Goal: Task Accomplishment & Management: Manage account settings

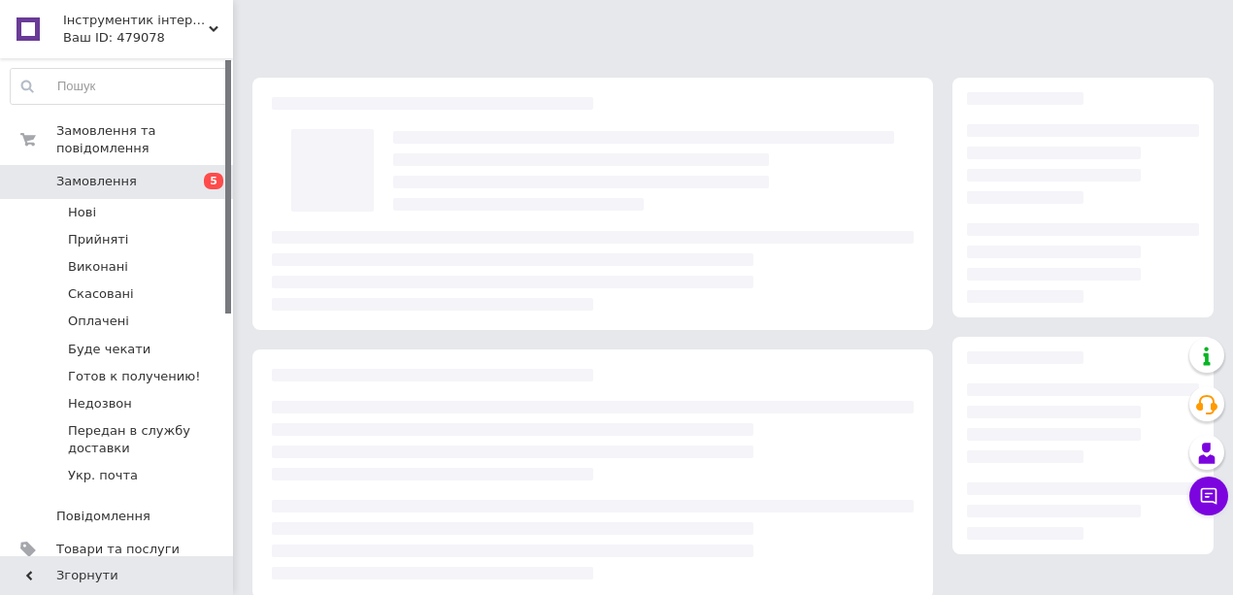
scroll to position [292, 0]
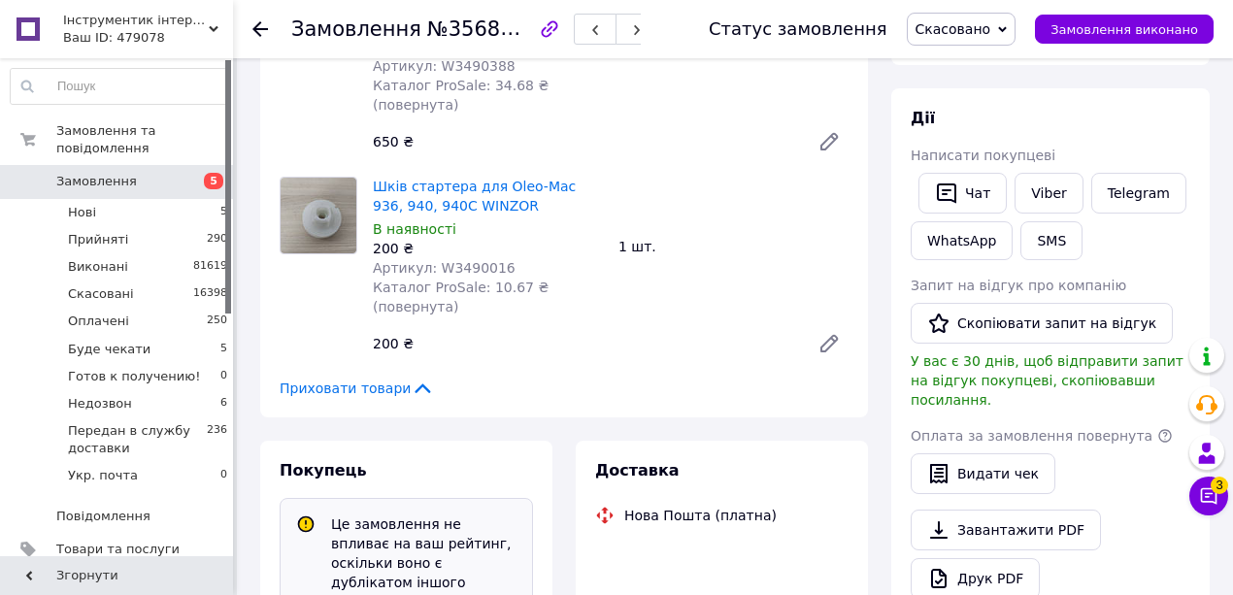
click at [991, 36] on span "Скасовано" at bounding box center [954, 29] width 76 height 16
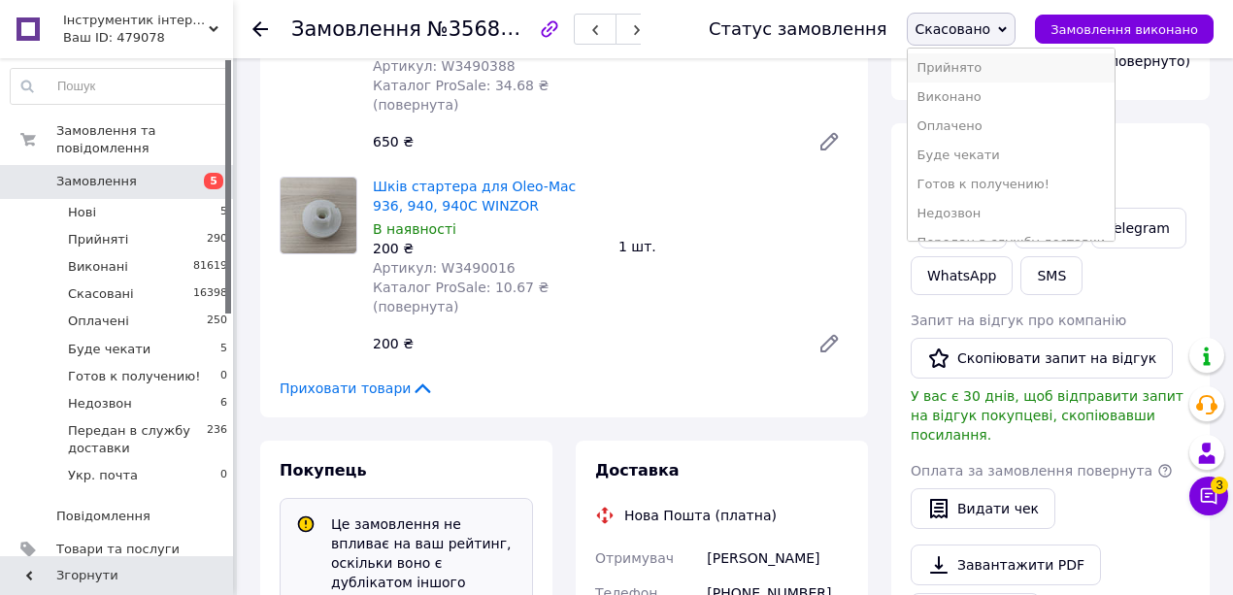
click at [966, 64] on li "Прийнято" at bounding box center [1012, 67] width 208 height 29
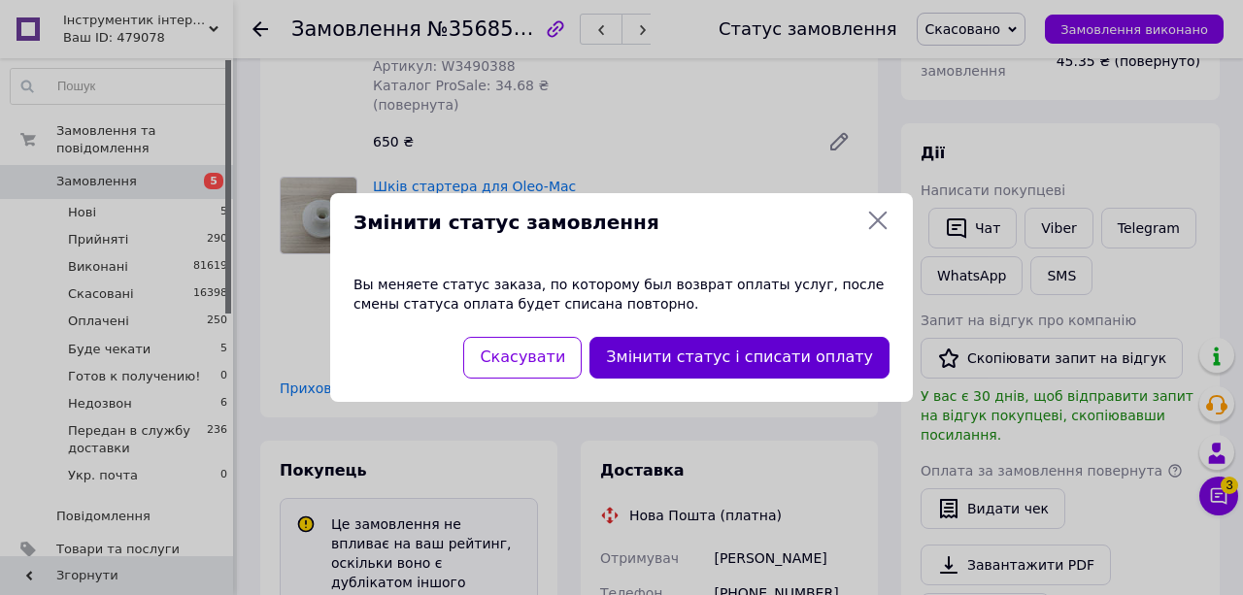
click at [718, 350] on button "Змінити статус і списати оплату" at bounding box center [739, 358] width 300 height 42
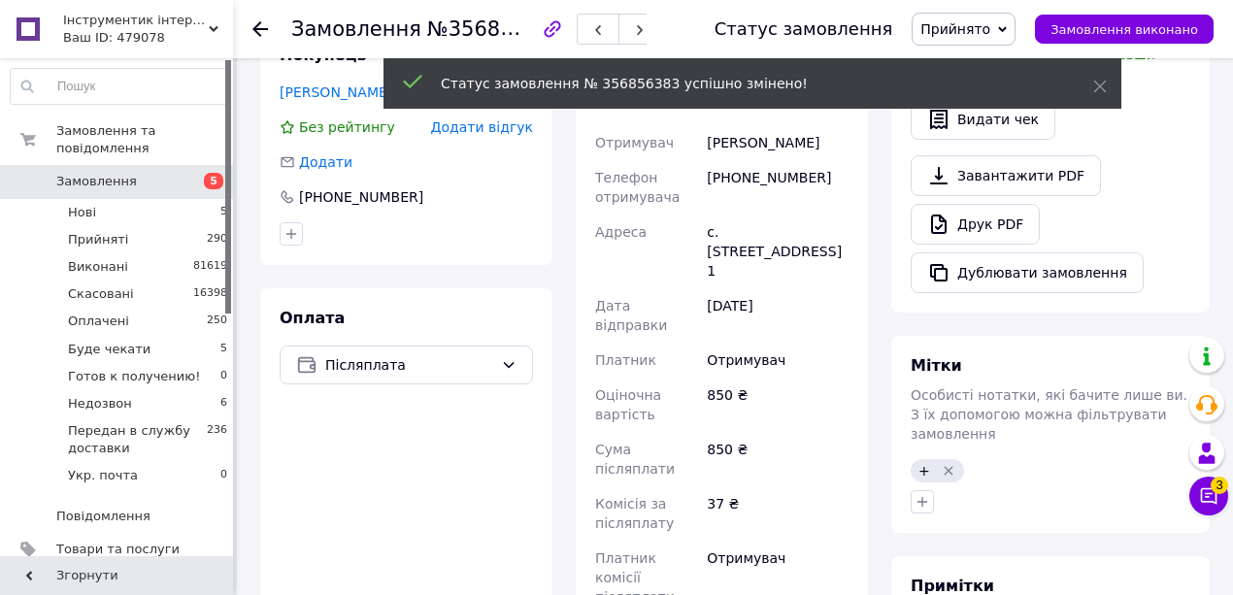
scroll to position [638, 0]
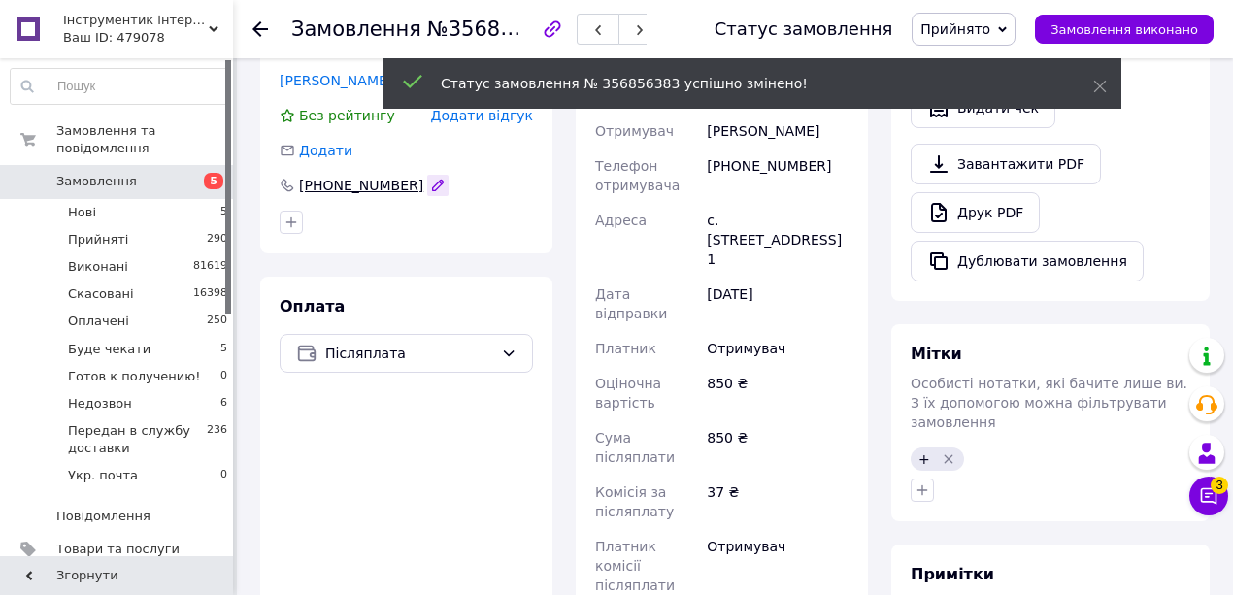
click at [427, 188] on button "button" at bounding box center [437, 185] width 21 height 21
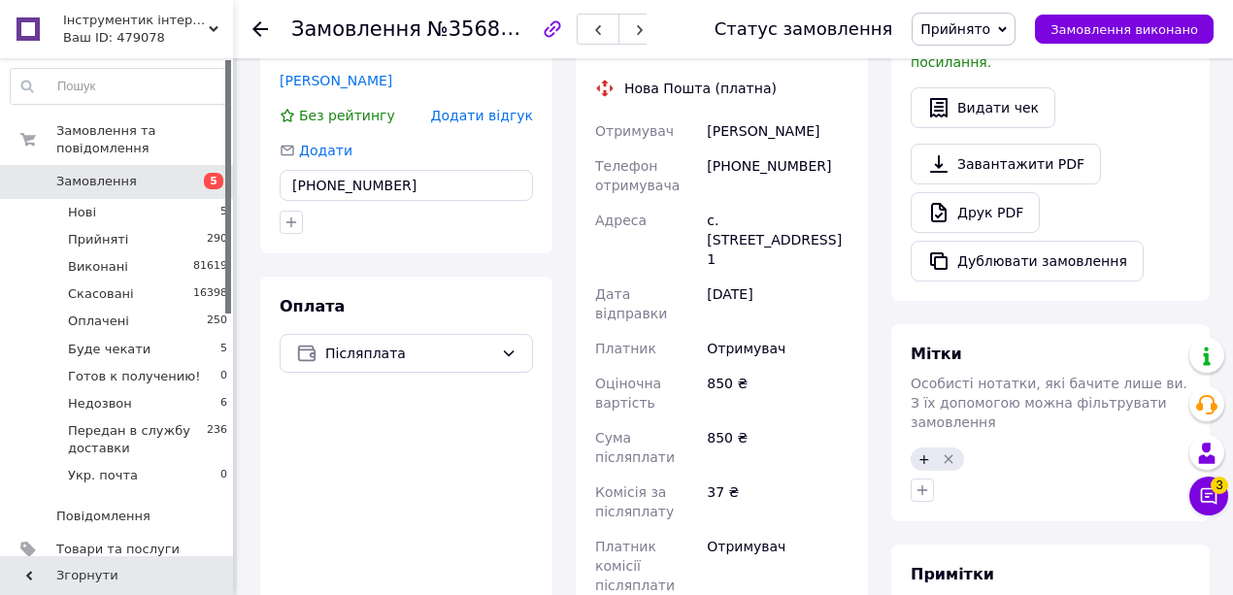
drag, startPoint x: 401, startPoint y: 188, endPoint x: 338, endPoint y: 184, distance: 63.2
click at [338, 184] on input "[PHONE_NUMBER]" at bounding box center [406, 185] width 253 height 31
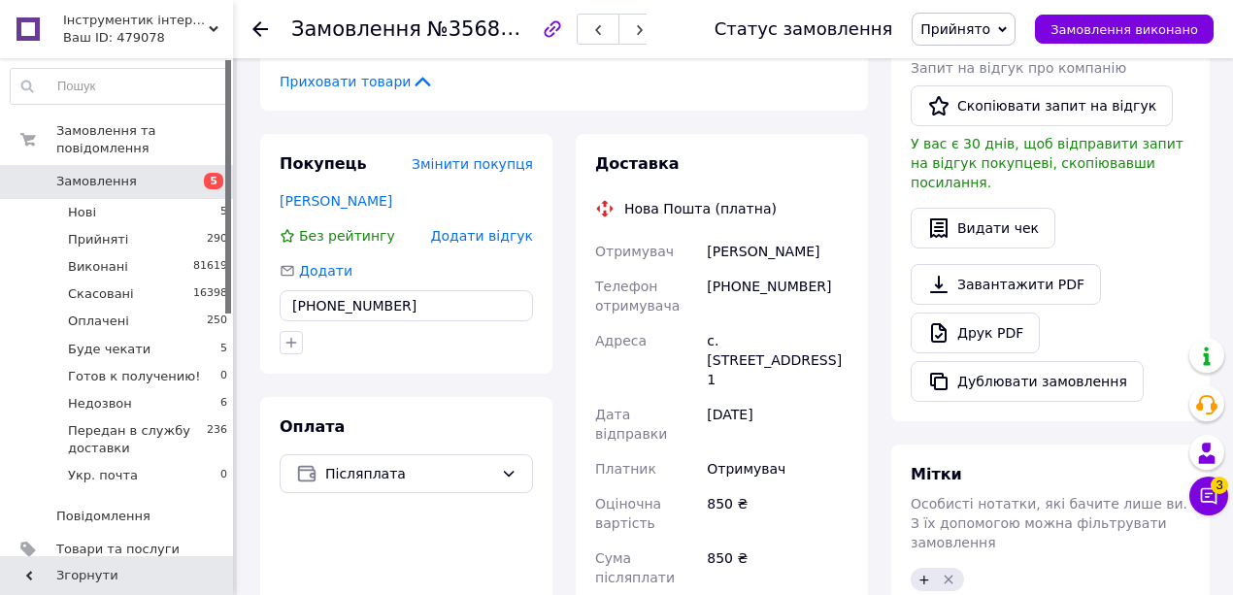
scroll to position [509, 0]
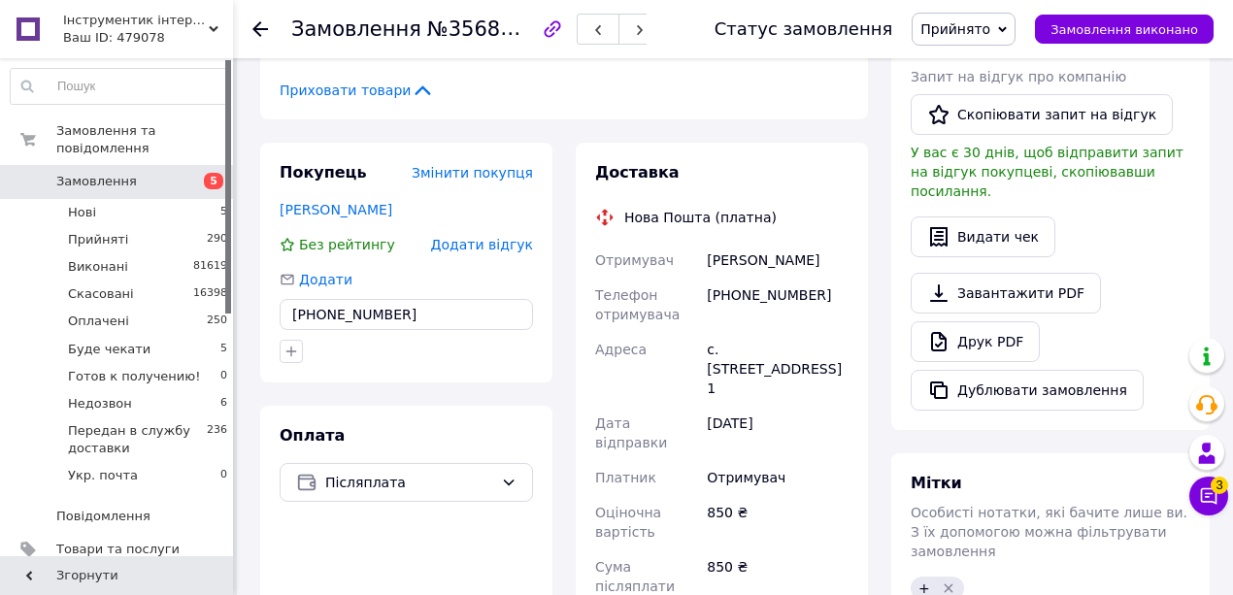
type input "[PHONE_NUMBER]"
click at [821, 305] on div "[PHONE_NUMBER]" at bounding box center [778, 305] width 150 height 54
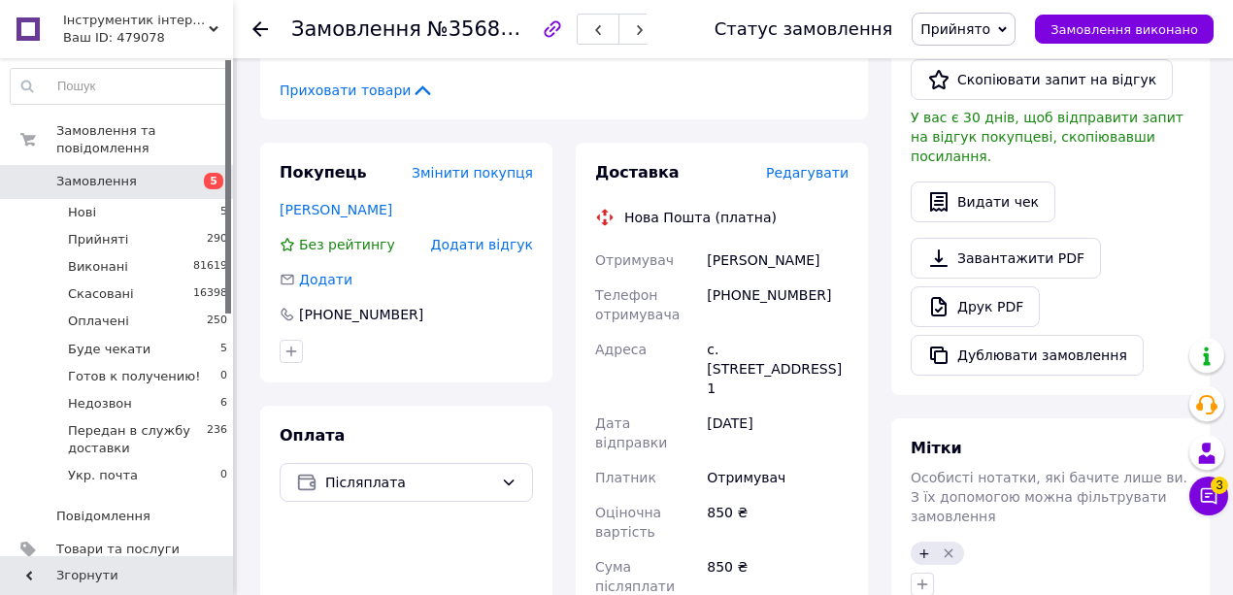
click at [766, 169] on div "Доставка" at bounding box center [680, 173] width 171 height 22
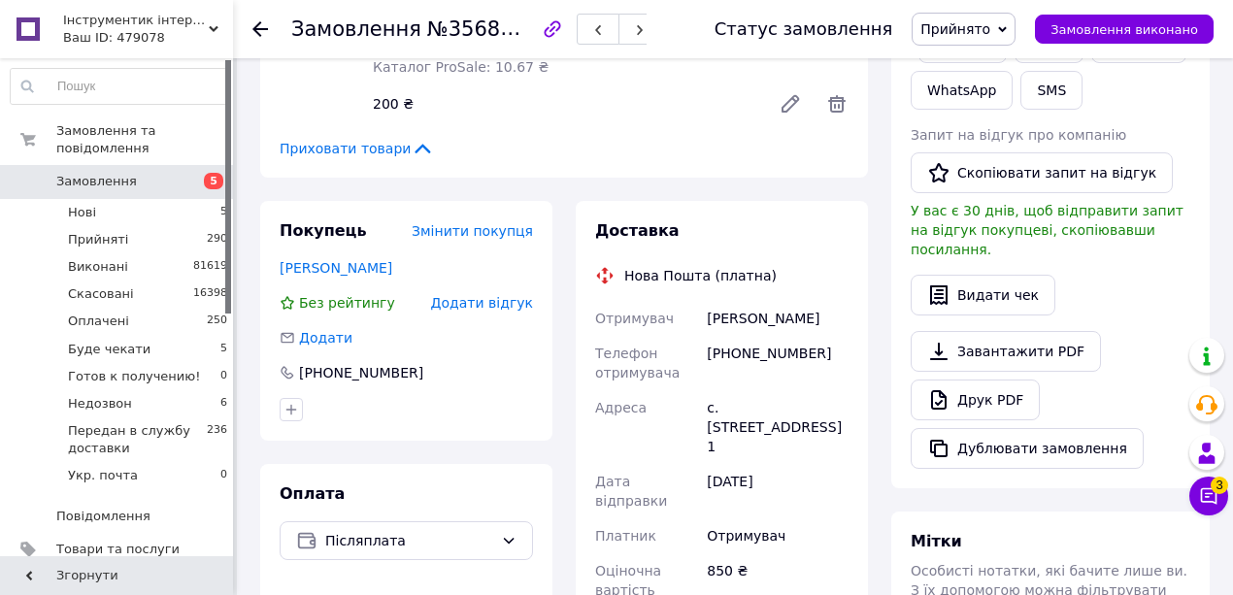
scroll to position [444, 0]
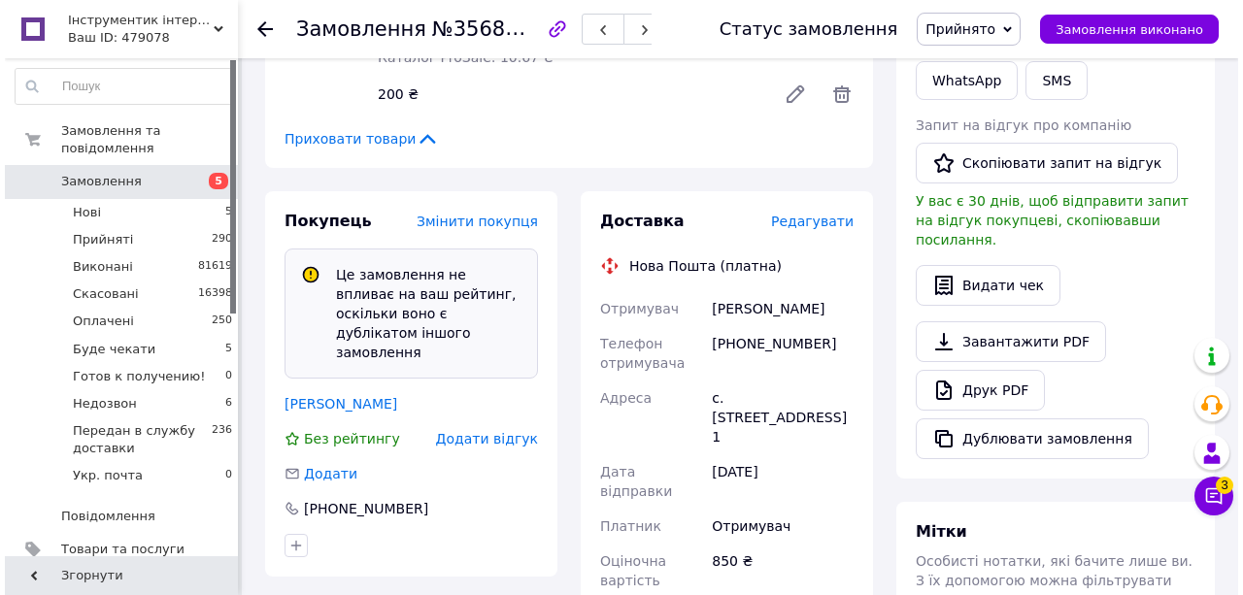
scroll to position [616, 0]
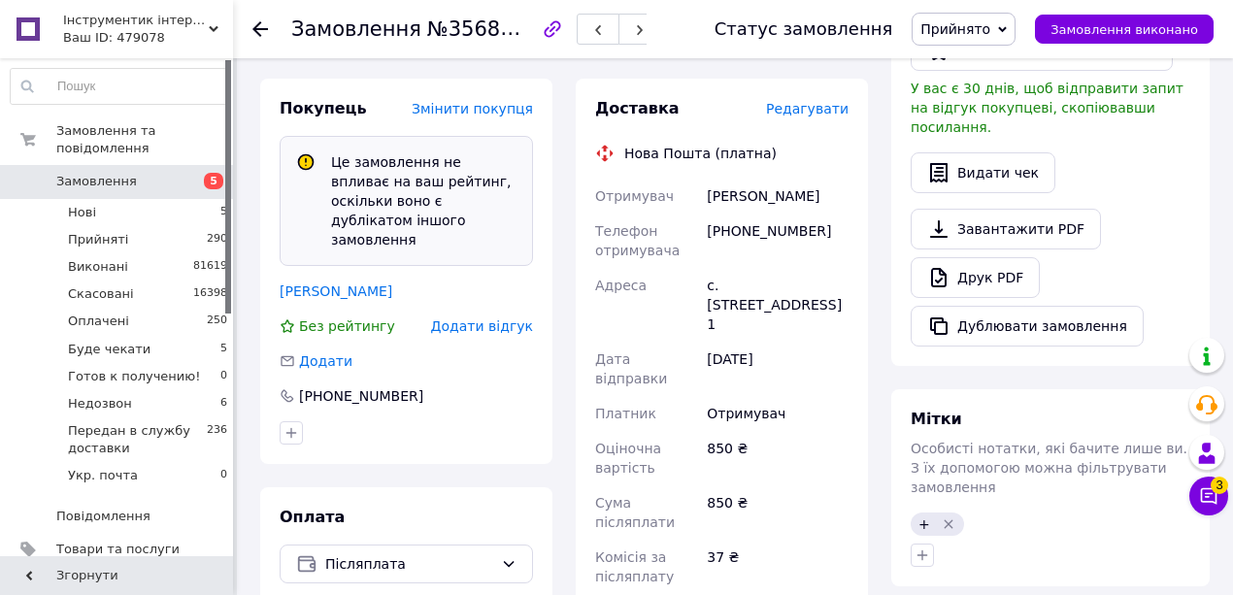
click at [835, 112] on span "Редагувати" at bounding box center [807, 109] width 83 height 16
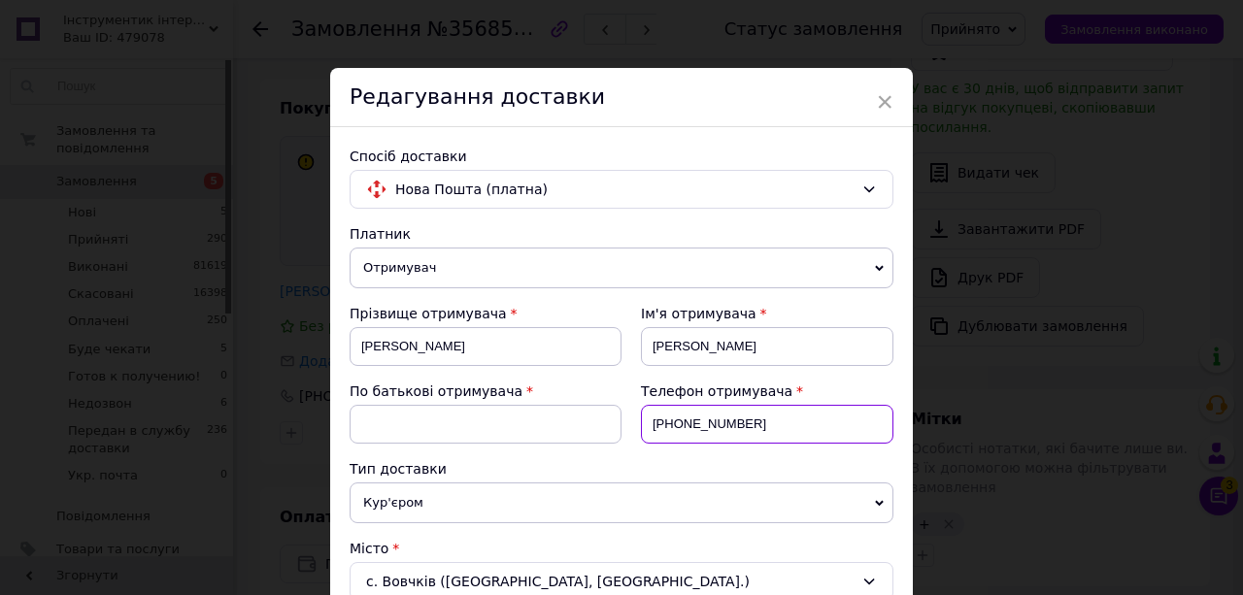
click at [699, 425] on input "[PHONE_NUMBER]" at bounding box center [767, 424] width 252 height 39
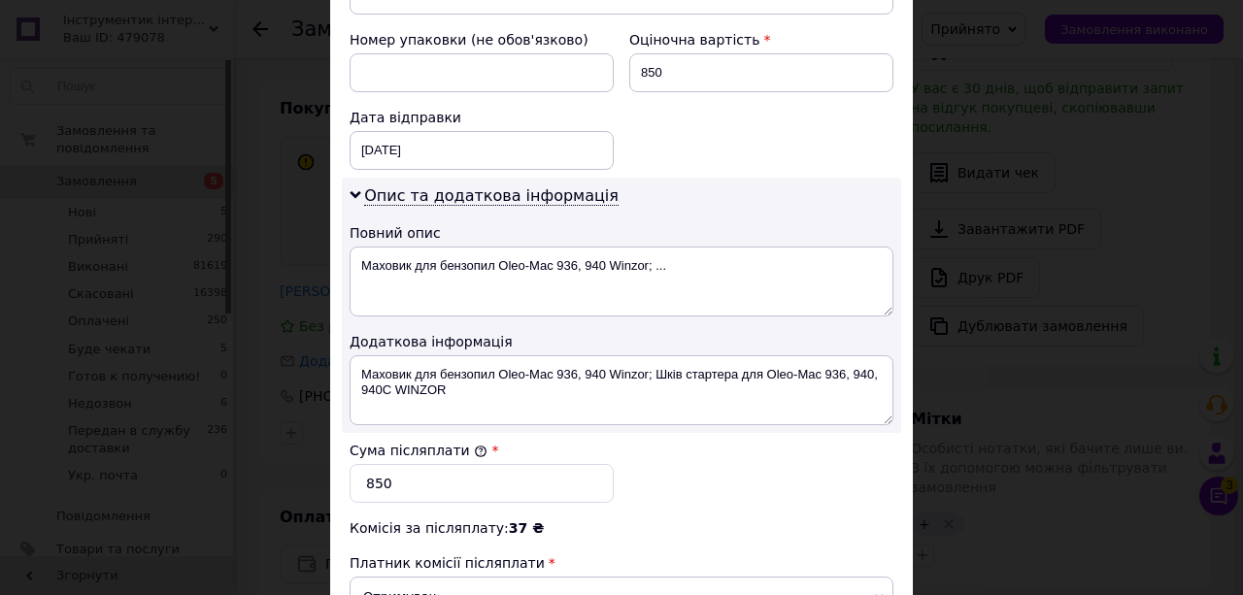
scroll to position [1100, 0]
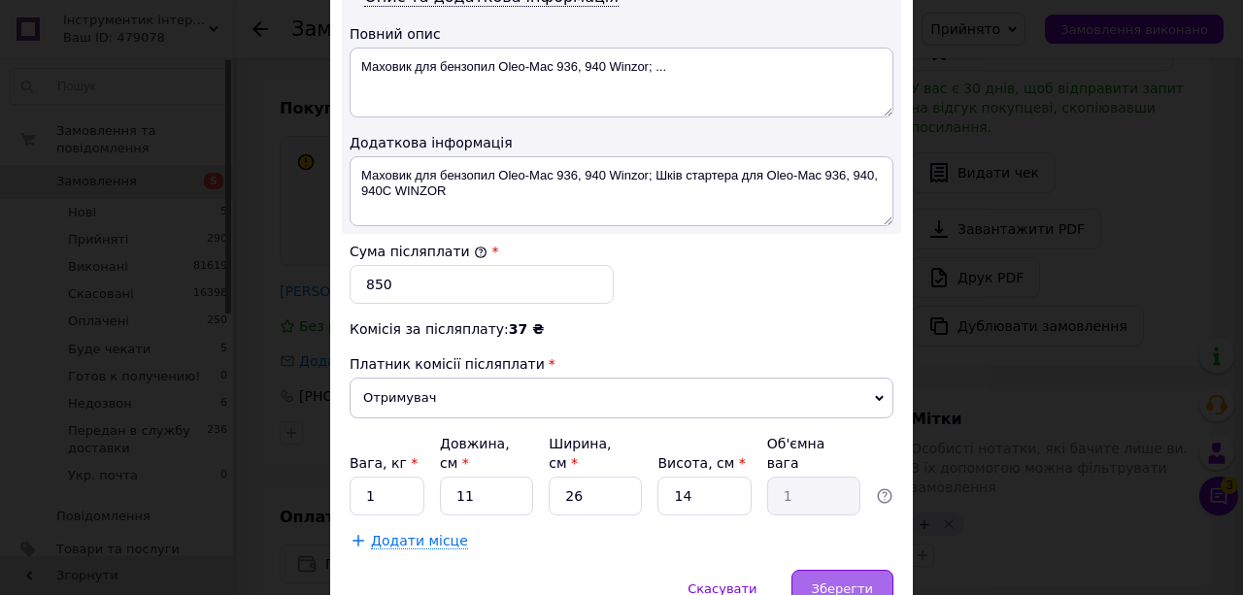
type input "[PHONE_NUMBER]"
click at [821, 582] on span "Зберегти" at bounding box center [842, 589] width 61 height 15
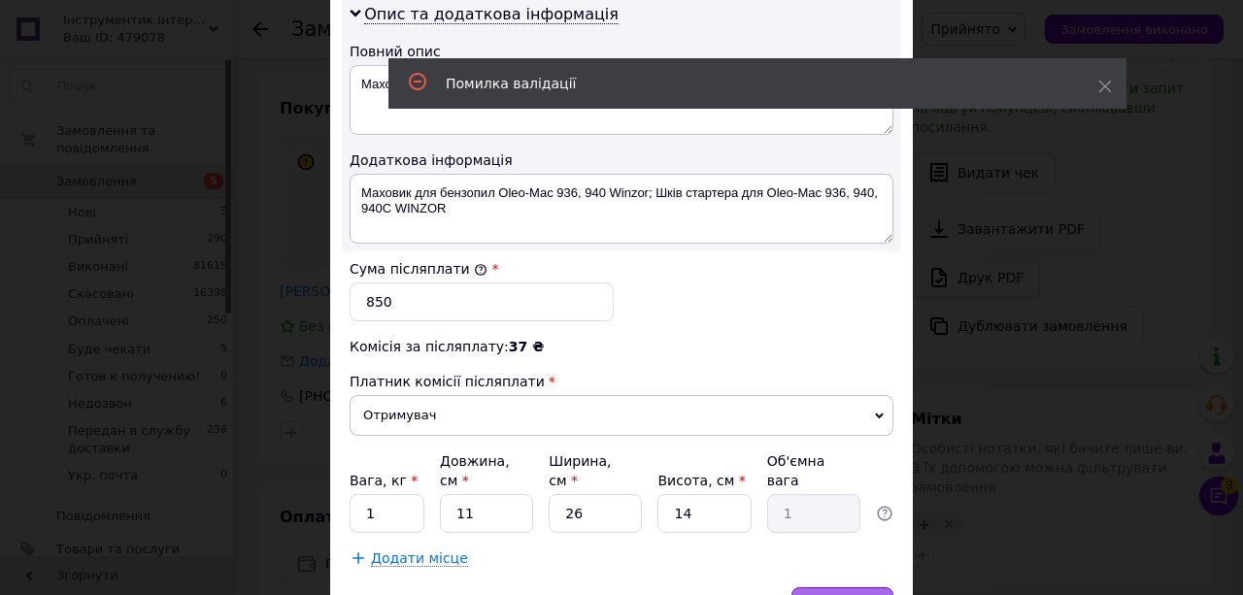
scroll to position [124, 0]
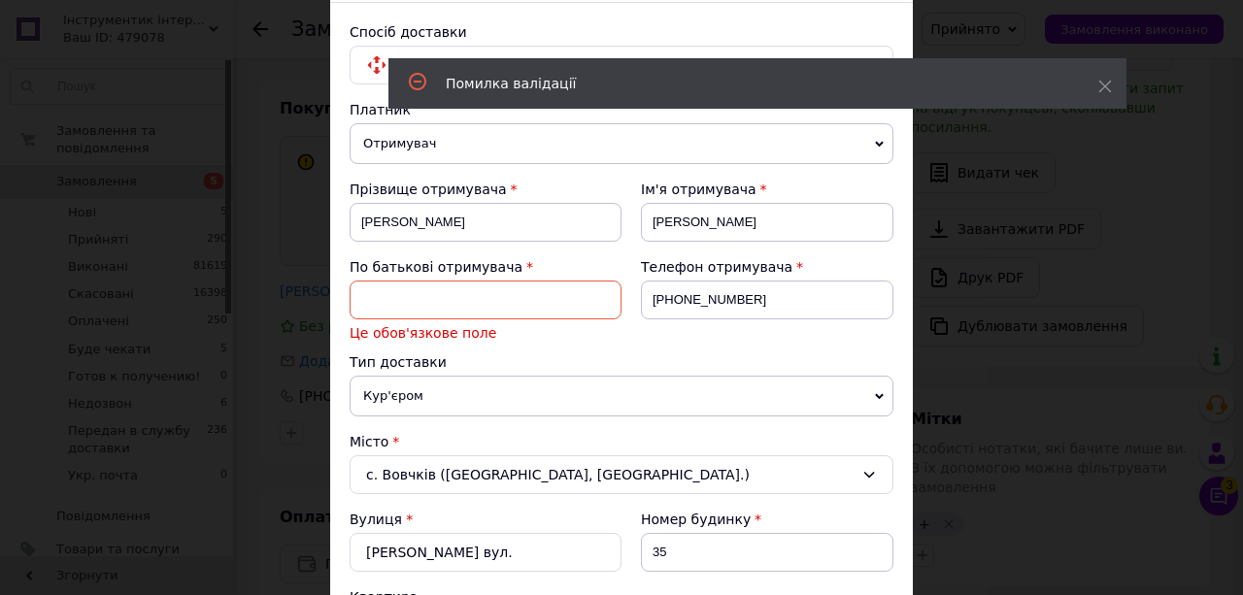
click at [434, 309] on input at bounding box center [486, 300] width 272 height 39
type input "Петрович"
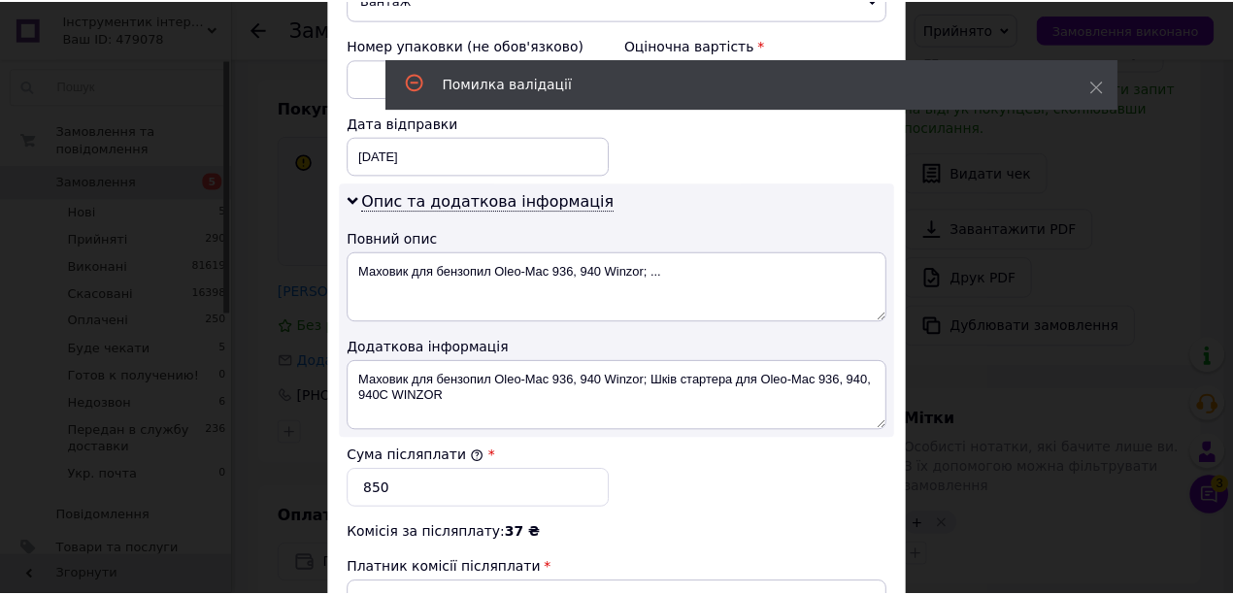
scroll to position [1095, 0]
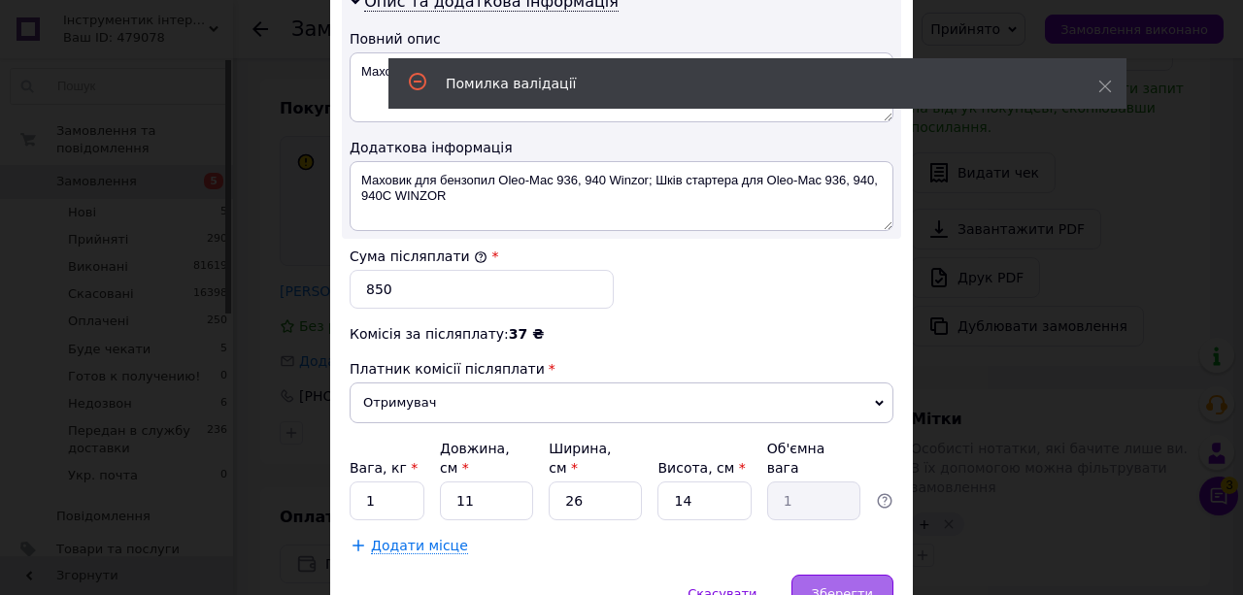
click at [843, 575] on div "Зберегти" at bounding box center [842, 594] width 102 height 39
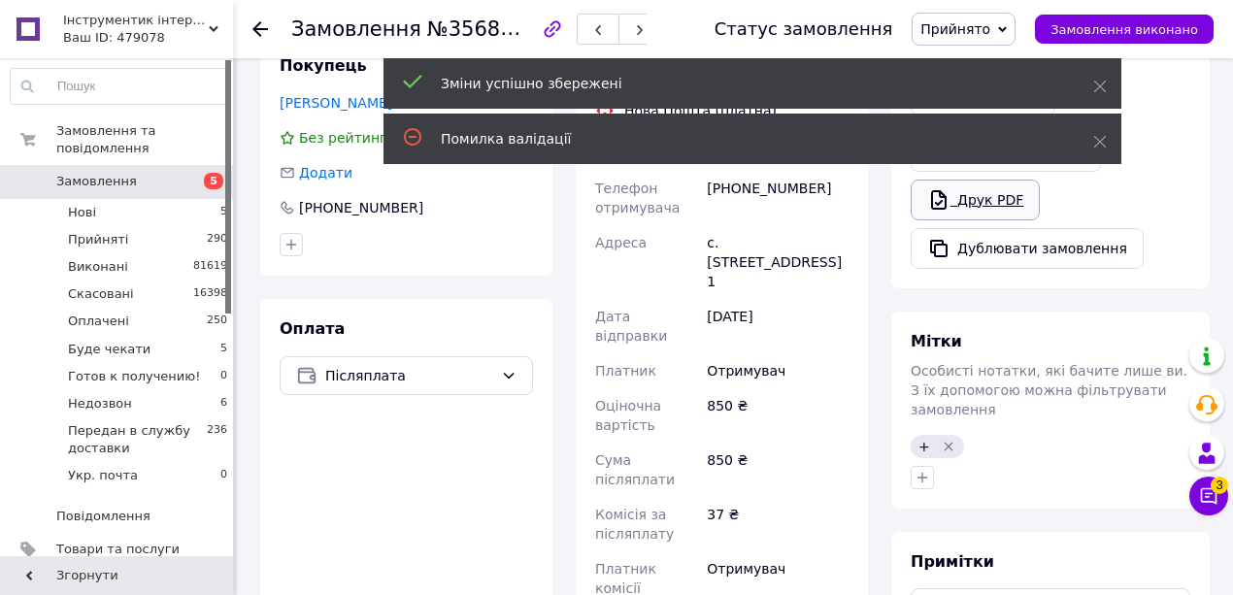
scroll to position [573, 0]
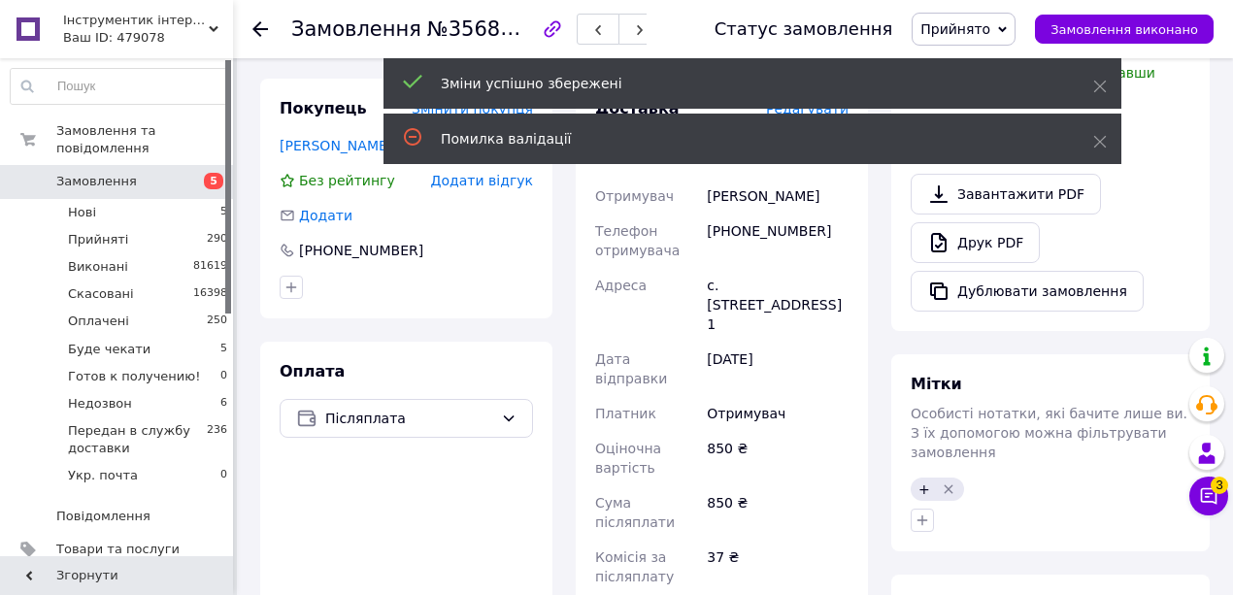
click at [961, 215] on link "Завантажити PDF" at bounding box center [1006, 194] width 190 height 41
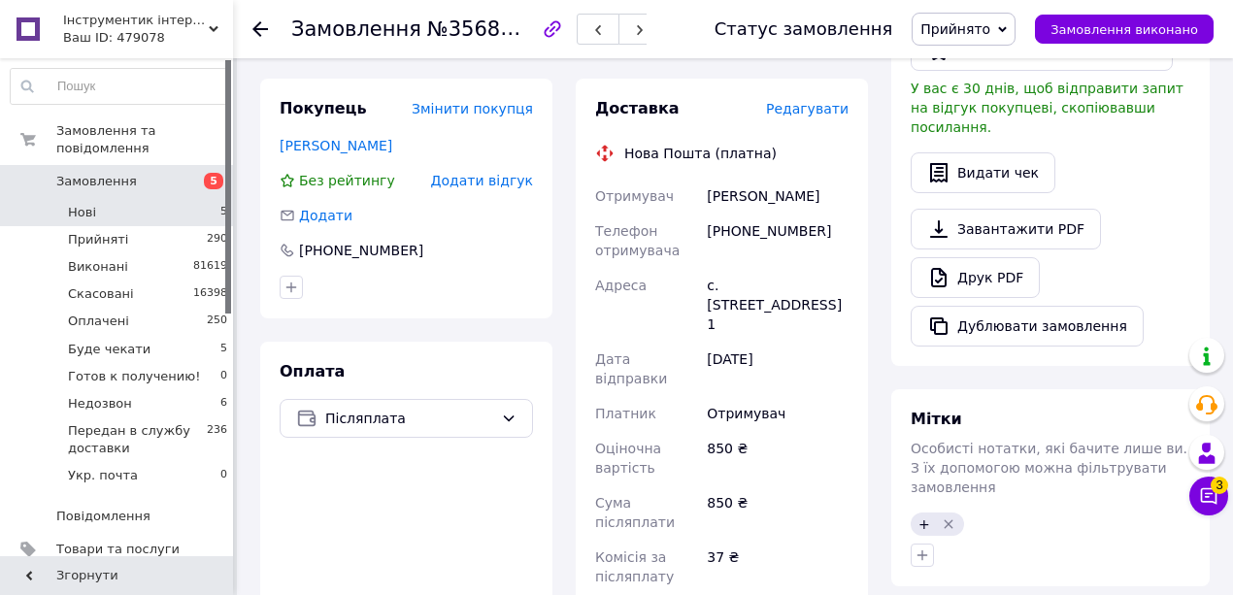
click at [182, 199] on li "Нові 5" at bounding box center [119, 212] width 239 height 27
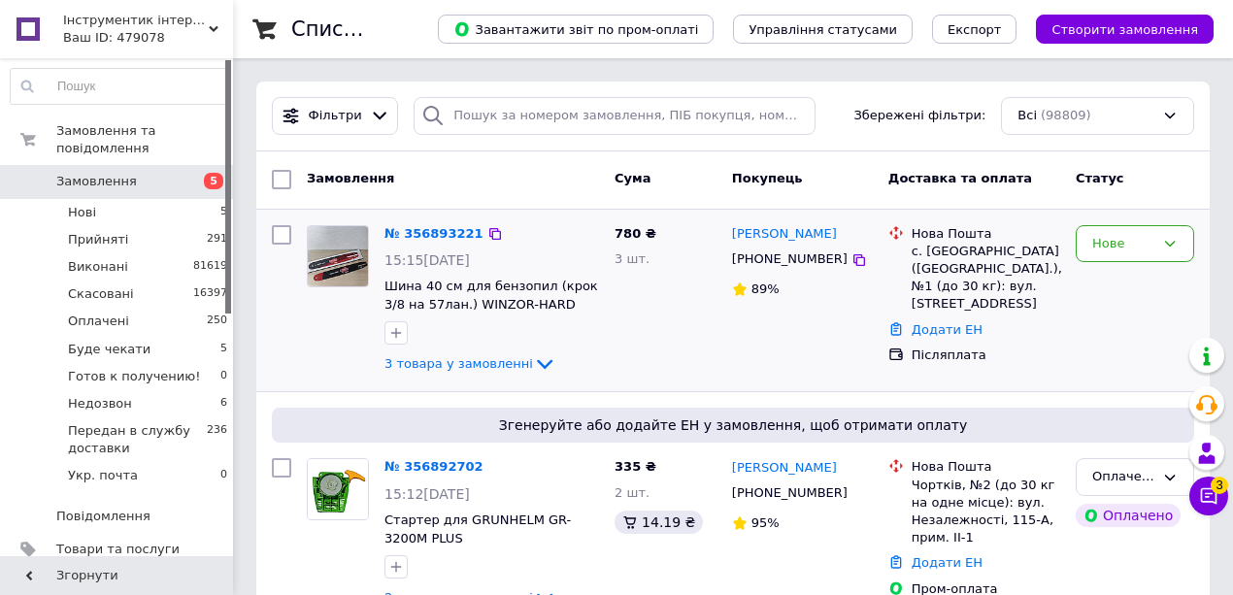
click at [435, 362] on span "3 товара у замовленні" at bounding box center [458, 363] width 149 height 15
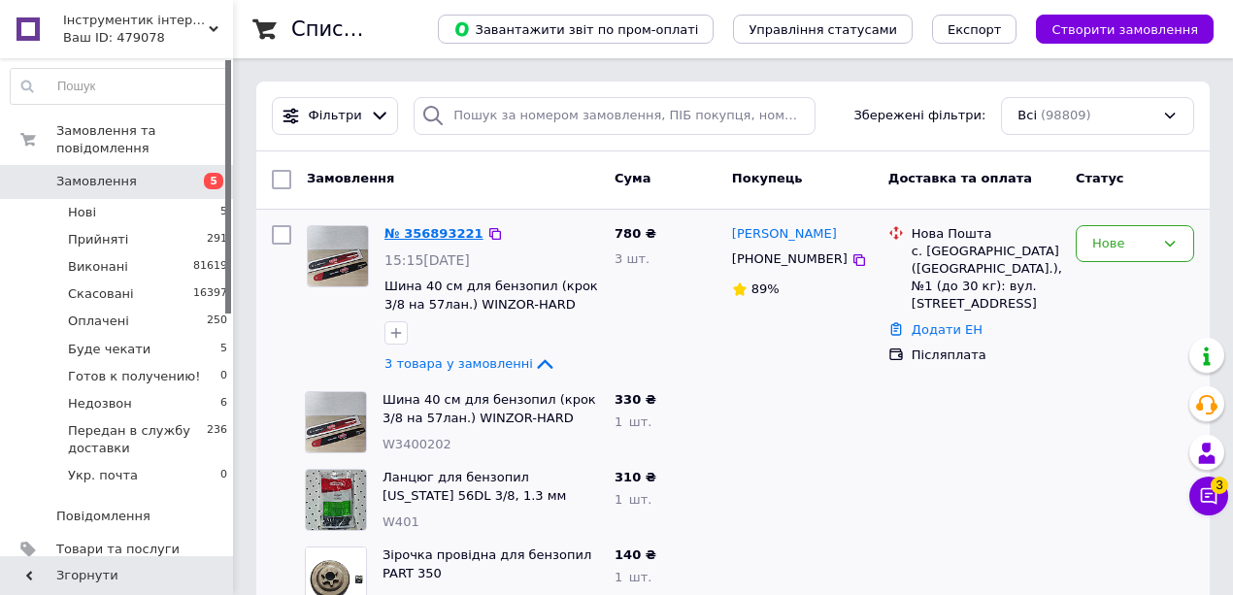
click at [436, 230] on link "№ 356893221" at bounding box center [433, 233] width 99 height 15
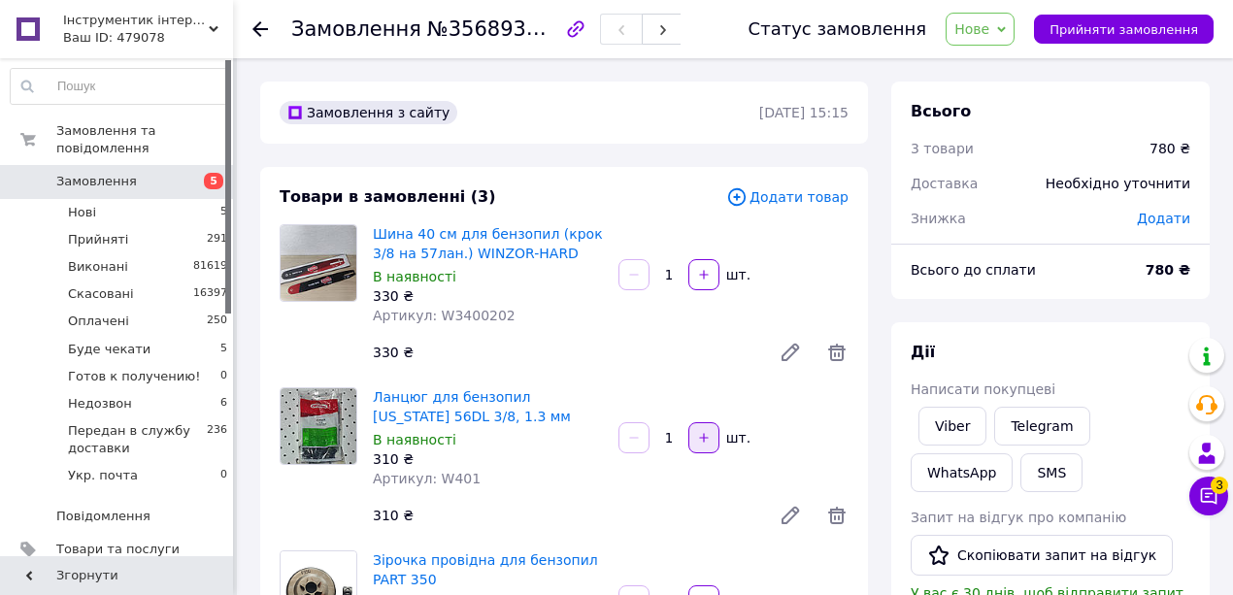
click at [702, 441] on icon "button" at bounding box center [704, 438] width 14 height 14
type input "2"
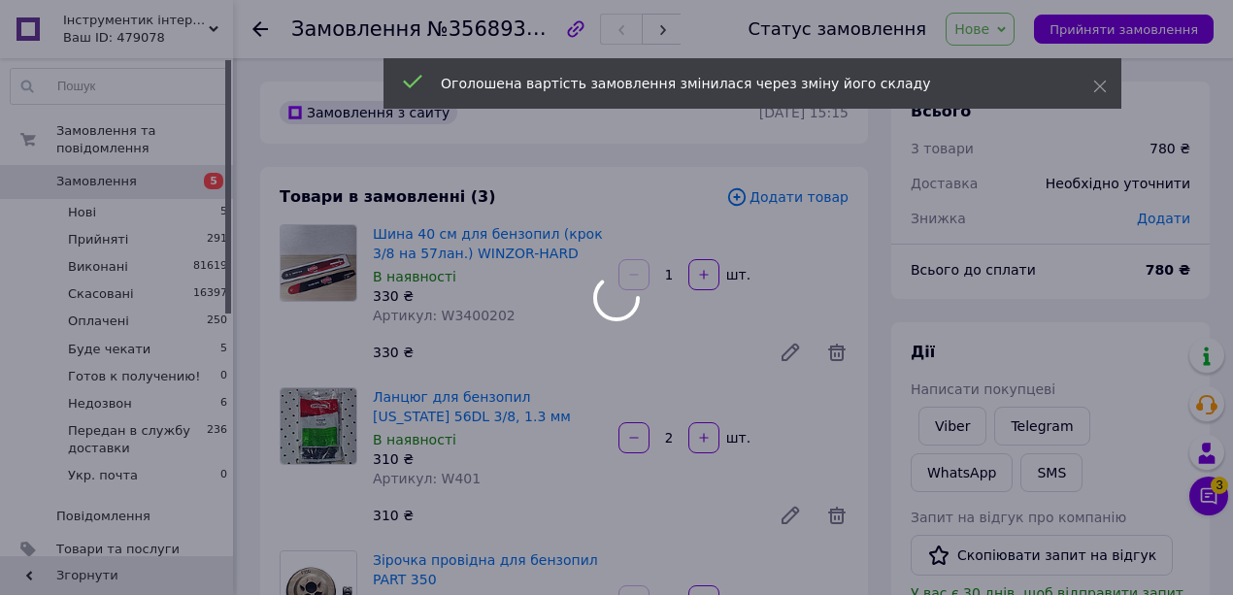
type input "2"
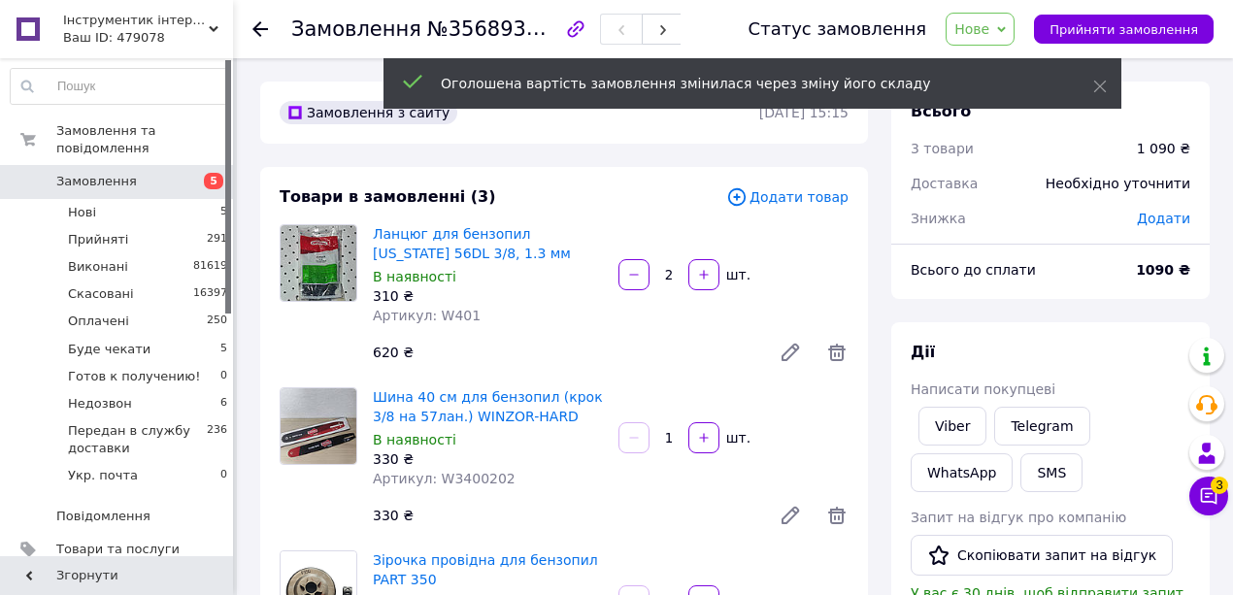
click at [989, 27] on span "Нове" at bounding box center [971, 29] width 35 height 16
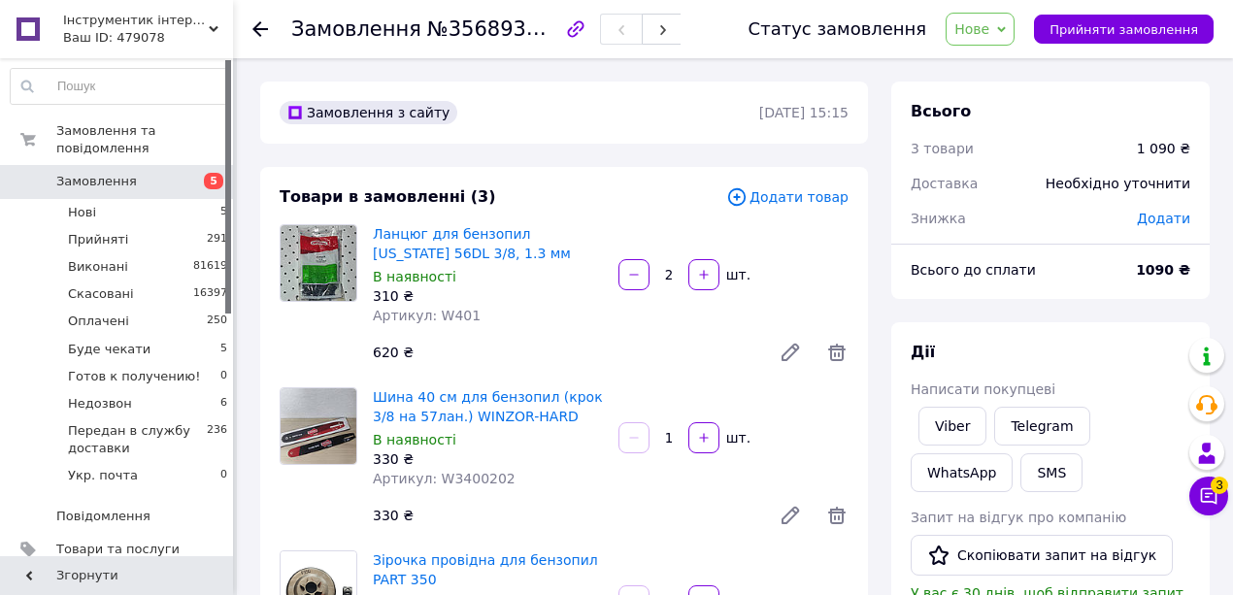
click at [1167, 82] on div "Всього 3 товари 1 090 ₴ Доставка Необхідно уточнити Знижка Додати" at bounding box center [1050, 155] width 318 height 147
click at [989, 23] on span "Нове" at bounding box center [971, 29] width 35 height 16
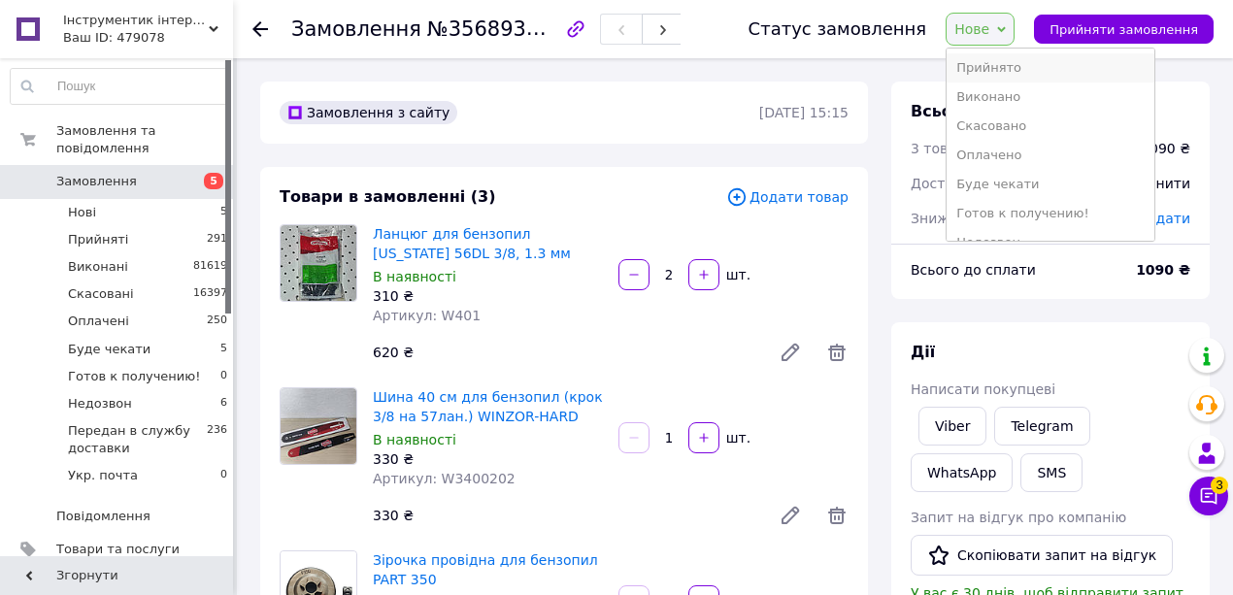
click at [995, 70] on li "Прийнято" at bounding box center [1051, 67] width 208 height 29
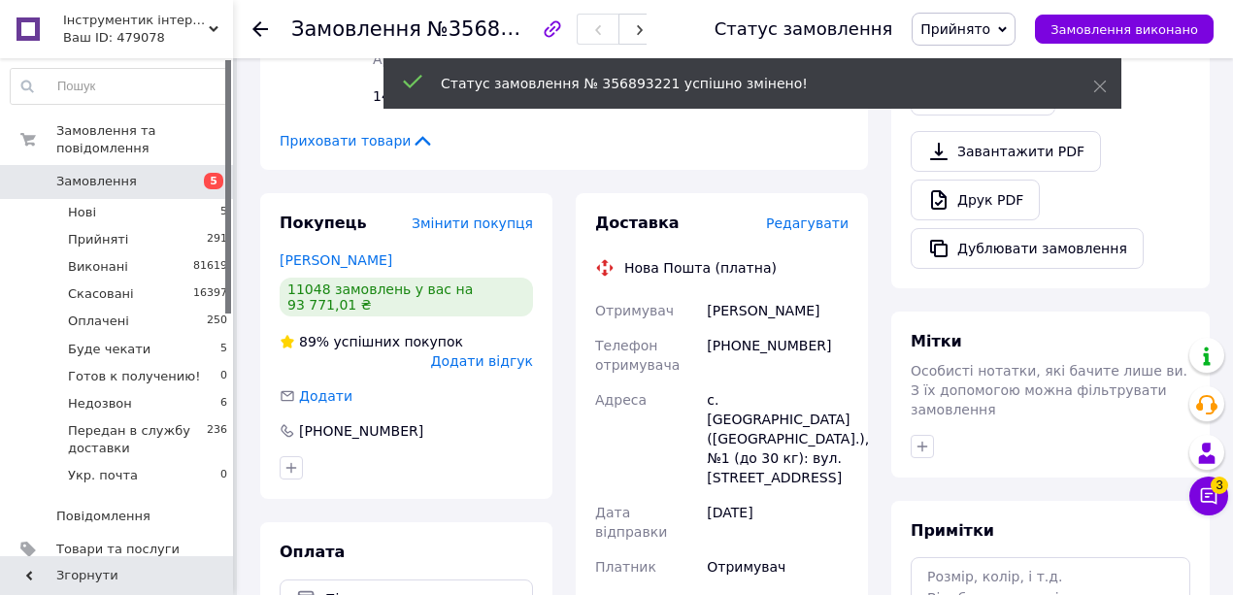
scroll to position [258, 0]
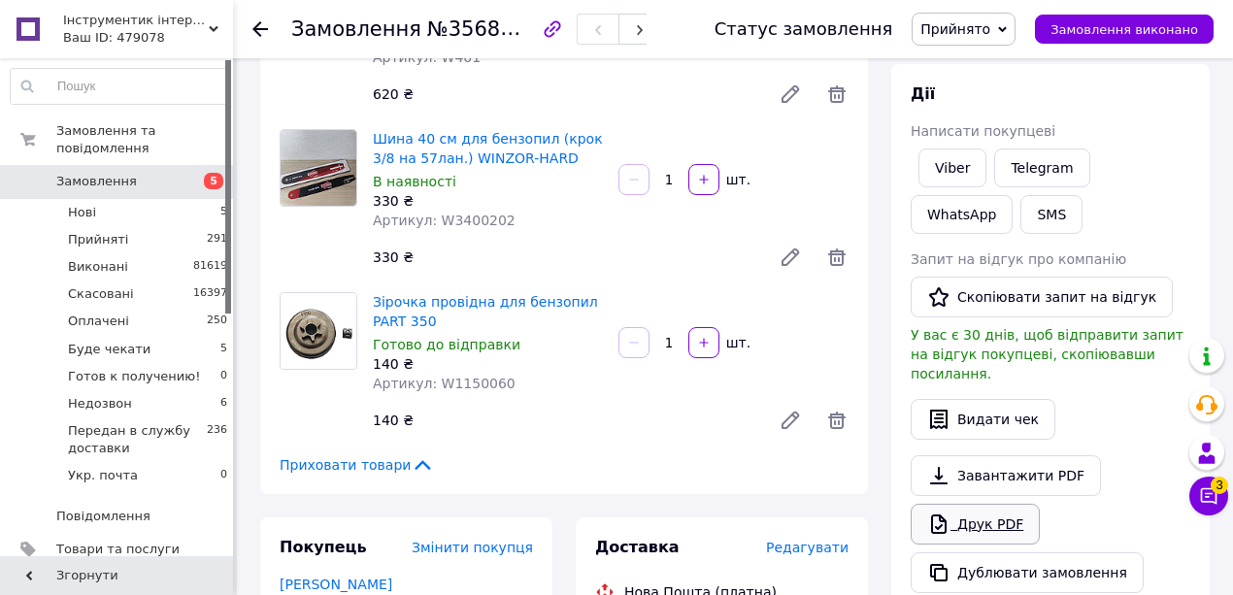
click at [978, 504] on link "Друк PDF" at bounding box center [975, 524] width 129 height 41
click at [79, 204] on span "Нові" at bounding box center [82, 212] width 28 height 17
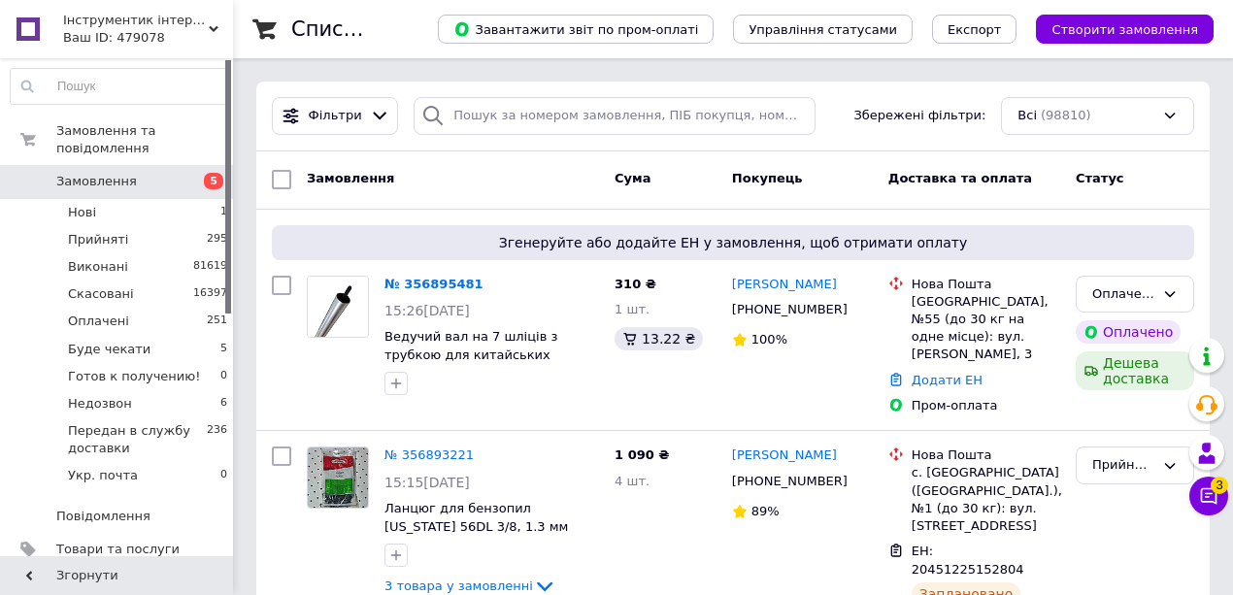
scroll to position [258, 0]
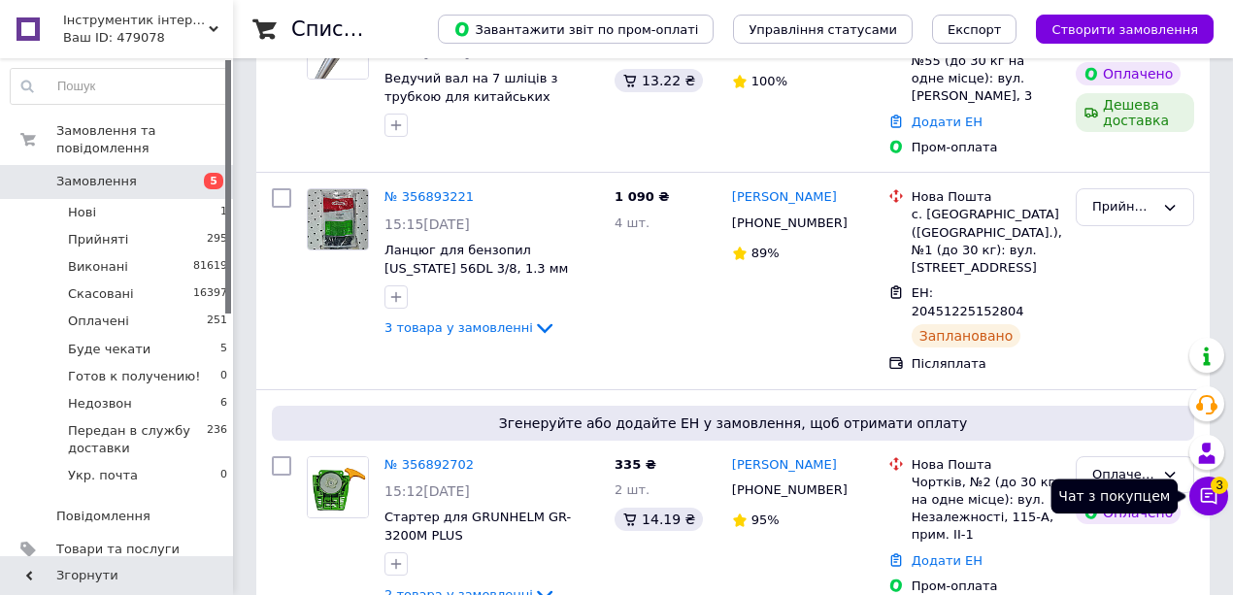
click at [1212, 501] on icon at bounding box center [1209, 496] width 17 height 17
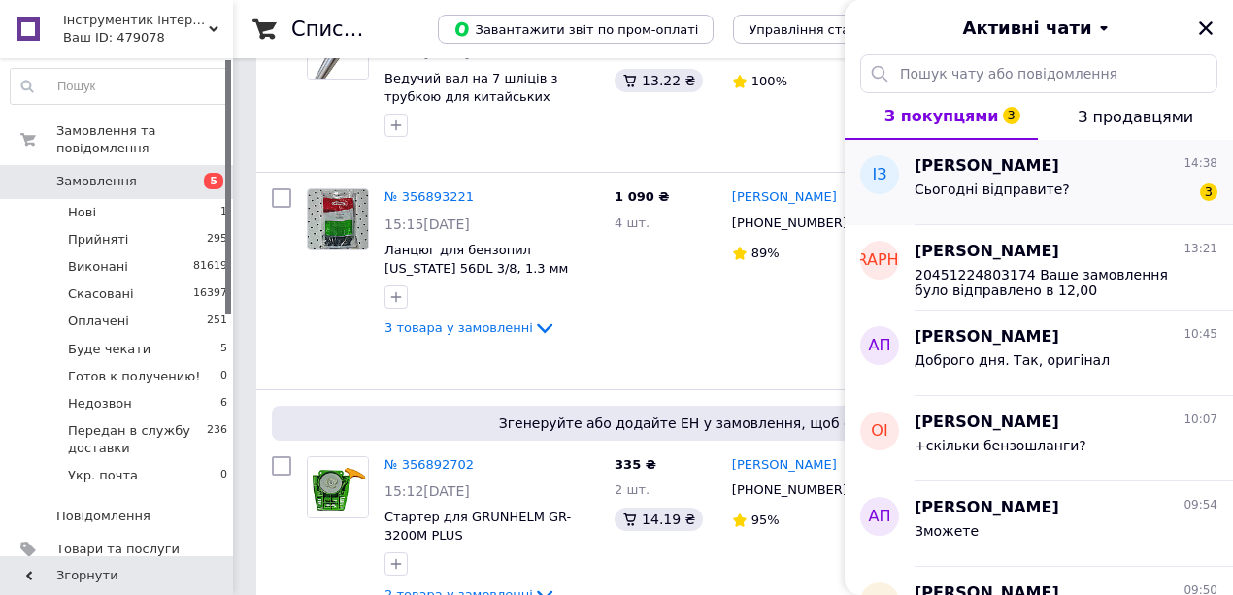
click at [942, 190] on span "Сьогодні відправите?" at bounding box center [992, 190] width 155 height 16
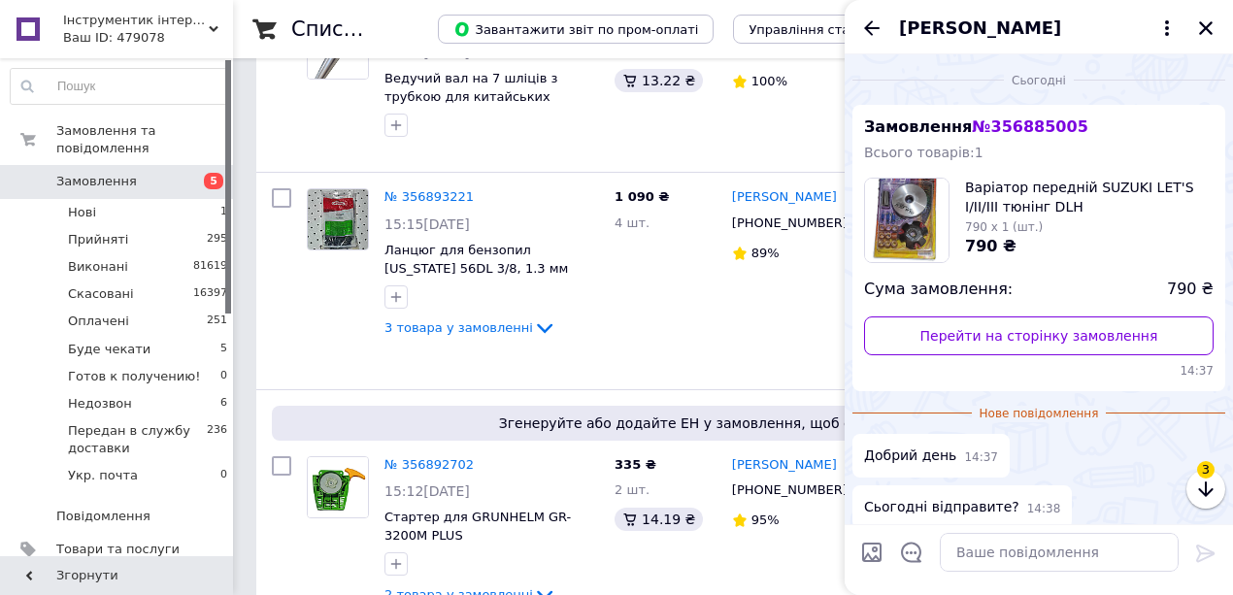
scroll to position [84, 0]
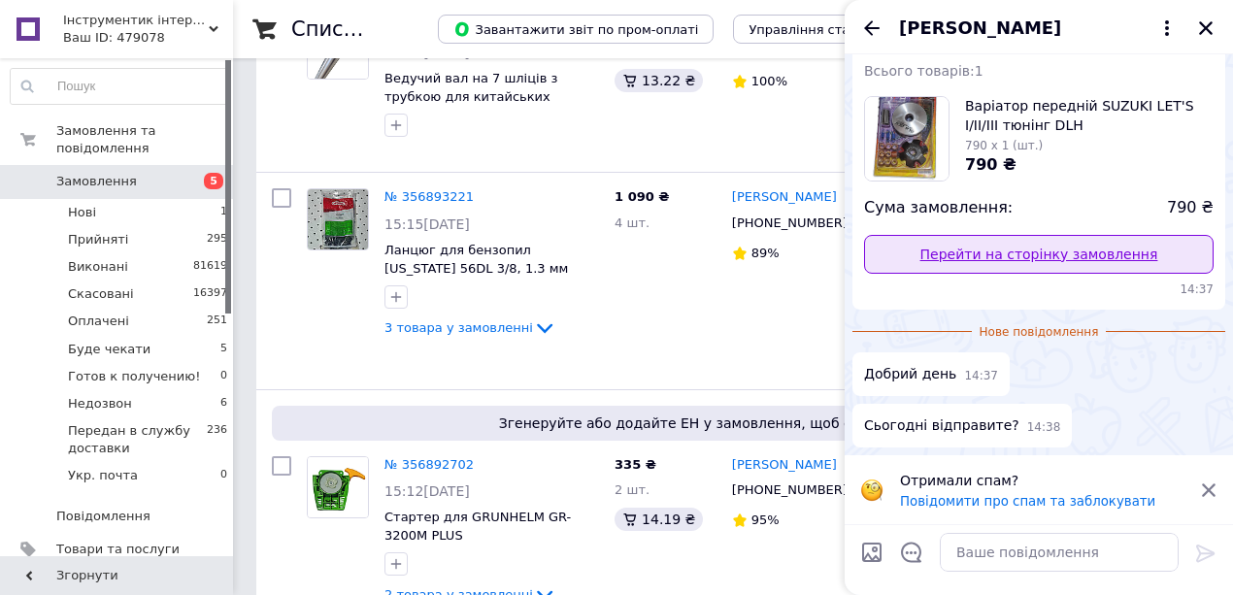
click at [991, 252] on link "Перейти на сторінку замовлення" at bounding box center [1039, 254] width 350 height 39
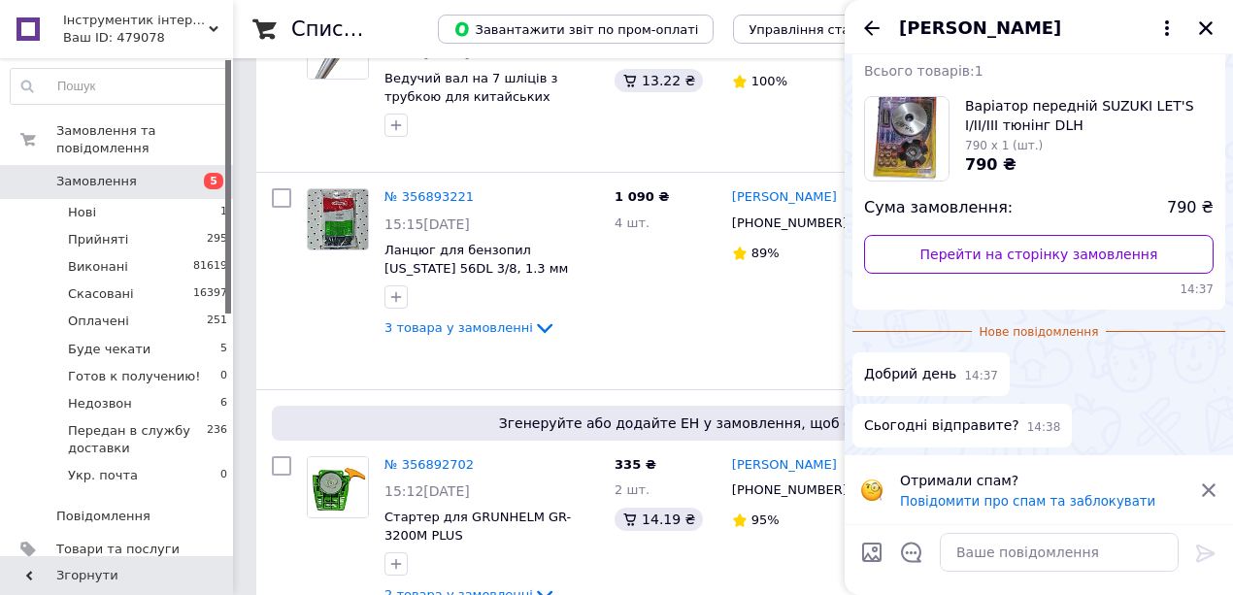
drag, startPoint x: 1021, startPoint y: 530, endPoint x: 977, endPoint y: 542, distance: 46.2
click at [1016, 532] on div at bounding box center [1059, 552] width 254 height 54
click at [981, 544] on textarea at bounding box center [1059, 552] width 239 height 39
paste textarea "20451225134534"
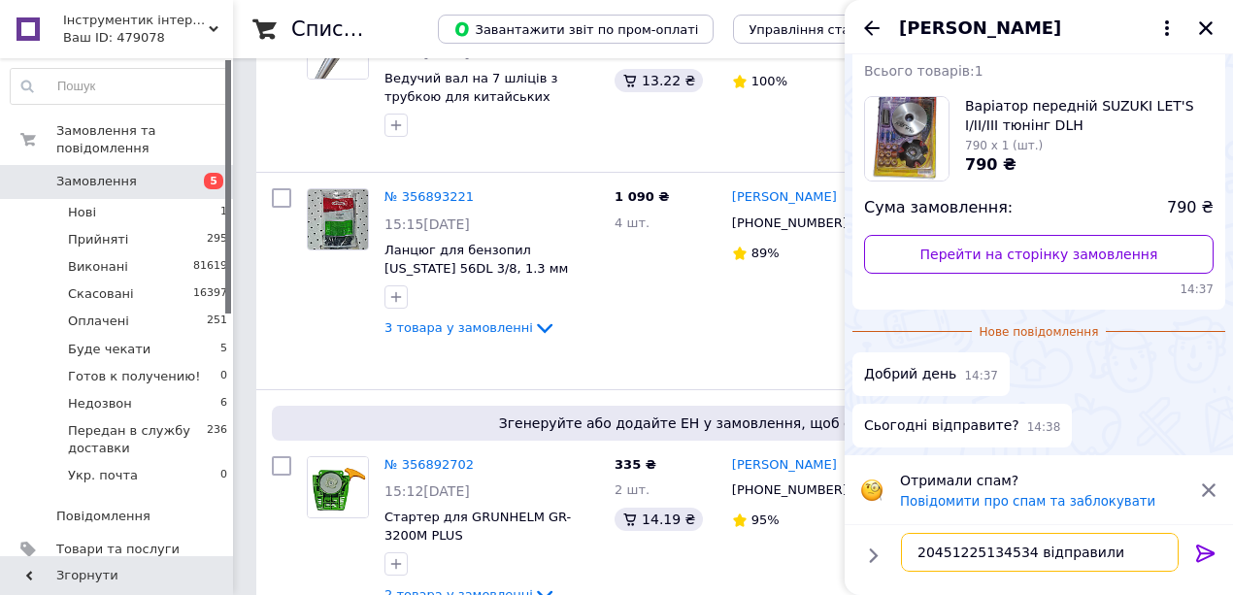
type textarea "20451225134534 відправили"
click at [1199, 554] on icon at bounding box center [1205, 553] width 18 height 17
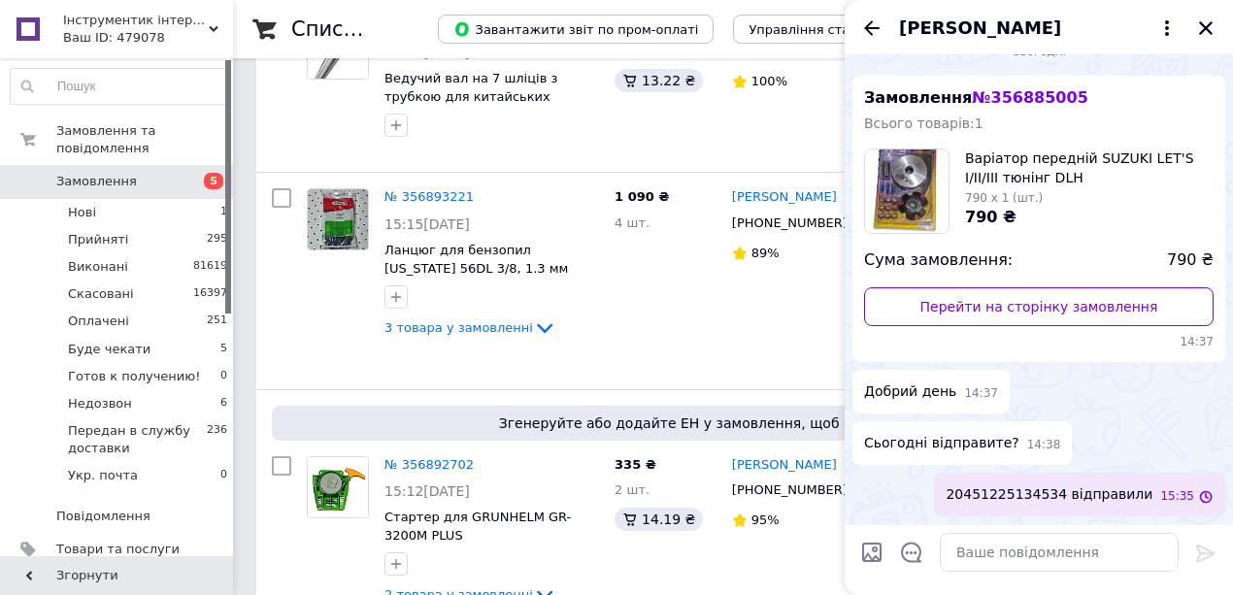
scroll to position [29, 0]
click at [866, 30] on icon "Назад" at bounding box center [872, 27] width 16 height 15
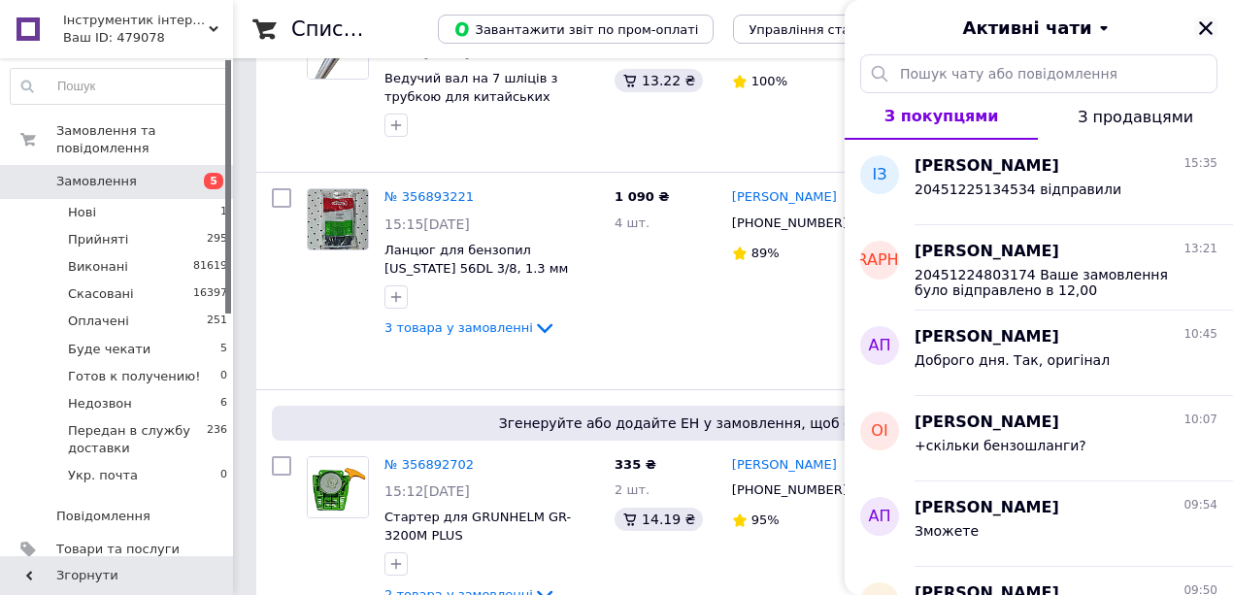
click at [1204, 33] on icon "Закрити" at bounding box center [1205, 27] width 17 height 17
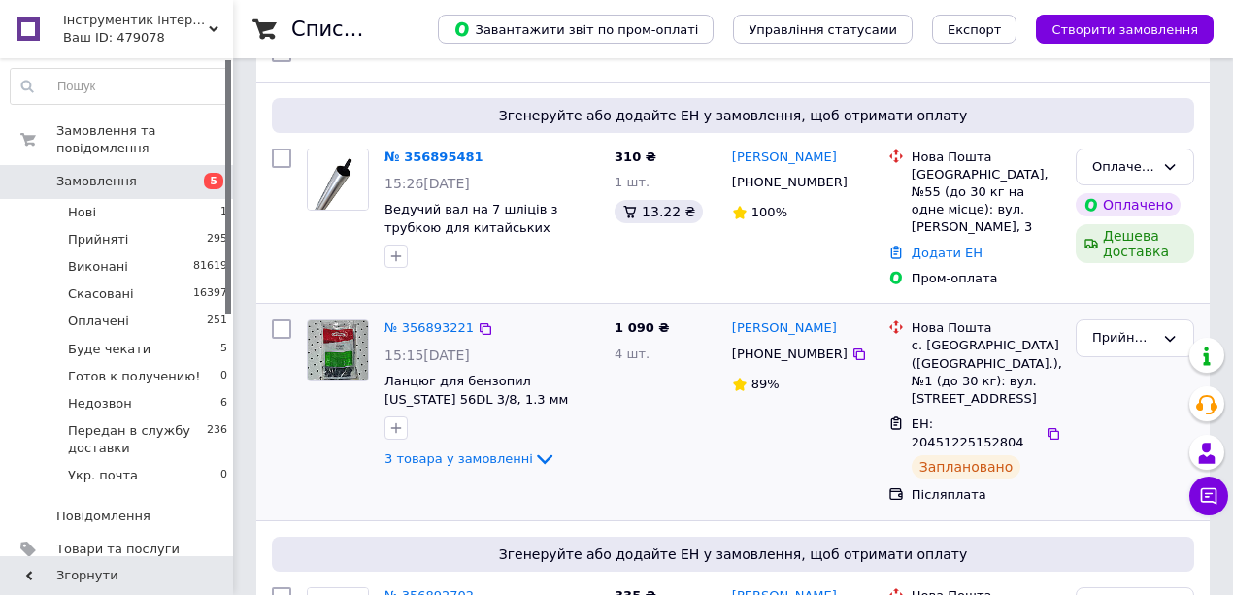
scroll to position [0, 0]
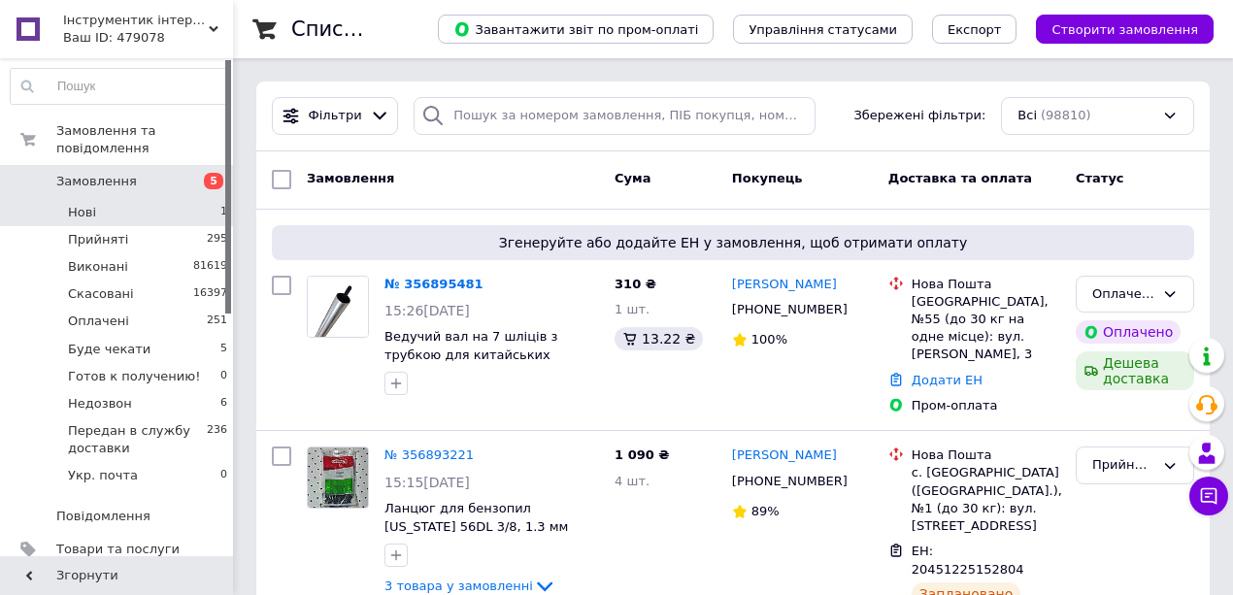
click at [83, 204] on span "Нові" at bounding box center [82, 212] width 28 height 17
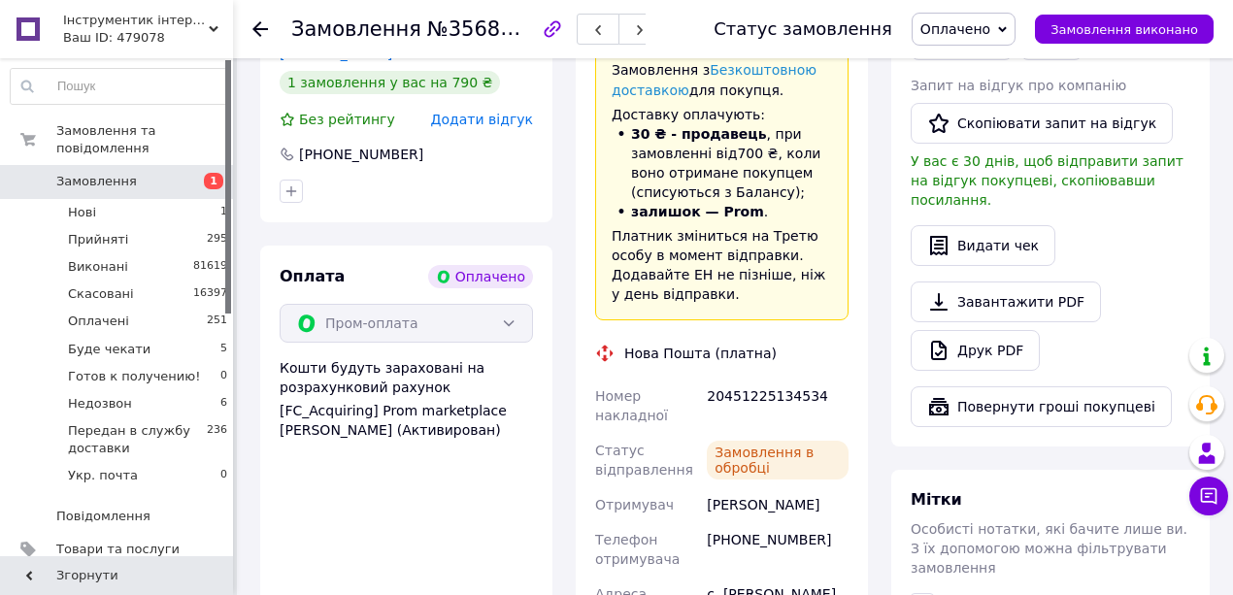
scroll to position [647, 0]
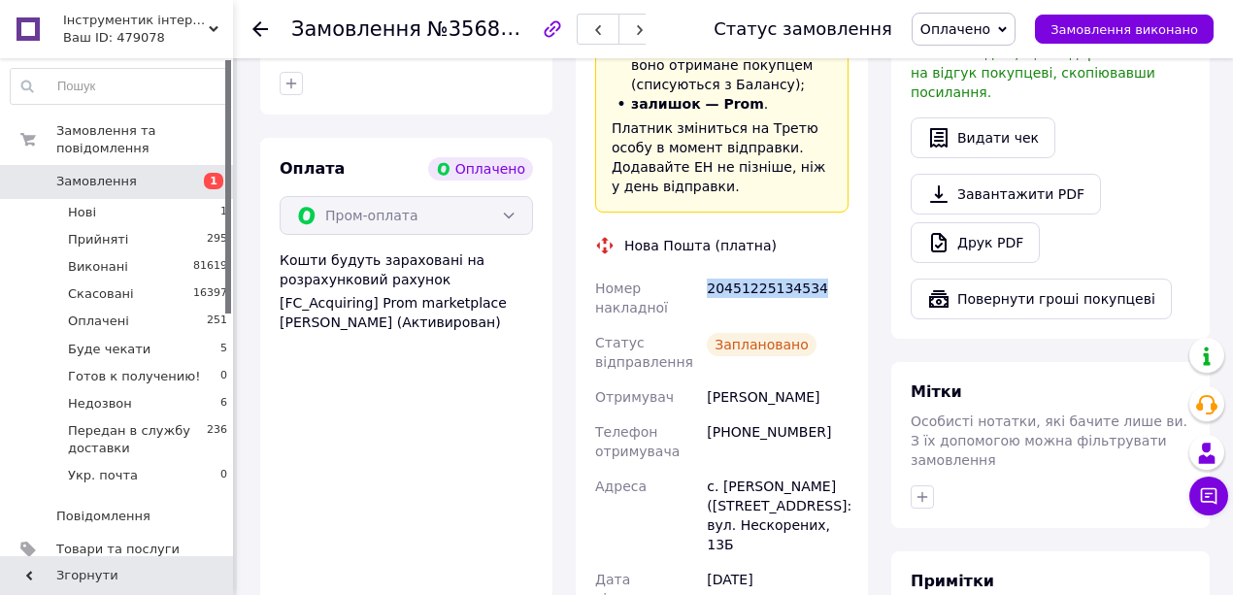
drag, startPoint x: 829, startPoint y: 259, endPoint x: 709, endPoint y: 254, distance: 120.5
click at [709, 271] on div "20451225134534" at bounding box center [778, 298] width 150 height 54
copy div "20451225134534"
